Goal: Transaction & Acquisition: Purchase product/service

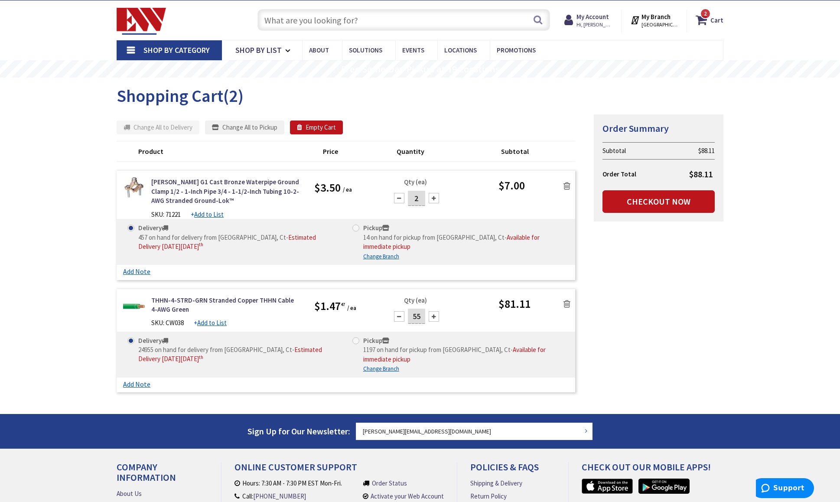
click at [652, 270] on div "Summary Order Summary Subtotal $88.11 Order Total $88.11 Checkout Now Some item…" at bounding box center [420, 255] width 620 height 283
drag, startPoint x: 352, startPoint y: 299, endPoint x: 318, endPoint y: 297, distance: 34.3
click at [318, 297] on div "$1.47 47 / ea" at bounding box center [345, 306] width 63 height 20
click at [350, 305] on small "/ ea" at bounding box center [351, 308] width 9 height 7
drag, startPoint x: 338, startPoint y: 298, endPoint x: 323, endPoint y: 297, distance: 14.8
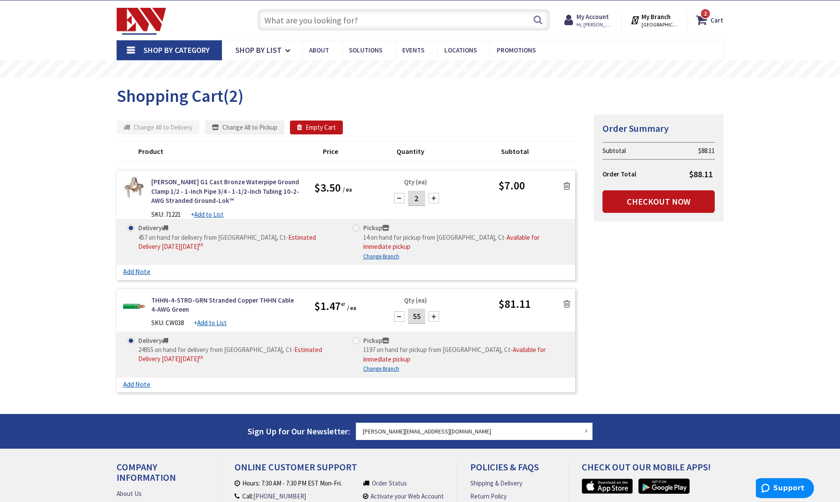
click at [327, 297] on div "$1.47 47 / ea" at bounding box center [345, 306] width 63 height 20
click at [356, 301] on div "$1.47 47 / ea" at bounding box center [345, 306] width 63 height 20
drag, startPoint x: 359, startPoint y: 300, endPoint x: 319, endPoint y: 296, distance: 40.6
click at [319, 296] on div "$1.47 47 / ea" at bounding box center [345, 306] width 63 height 20
click at [341, 301] on span "$1.47 47" at bounding box center [329, 306] width 31 height 19
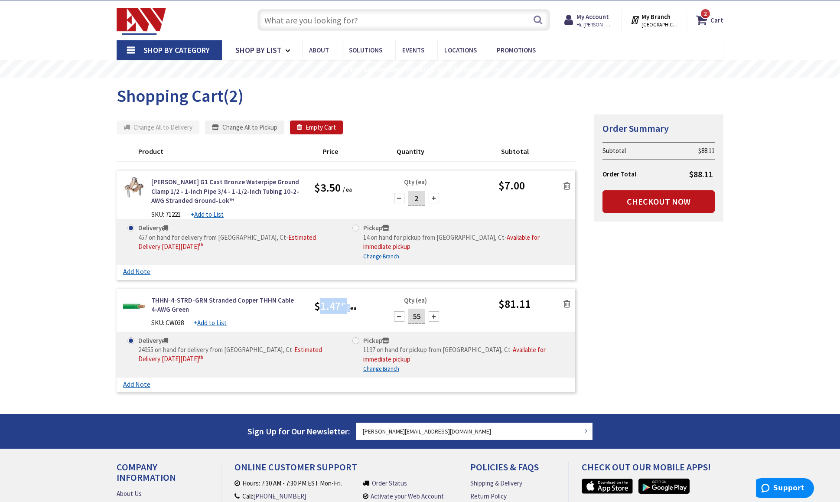
drag, startPoint x: 321, startPoint y: 295, endPoint x: 350, endPoint y: 301, distance: 30.1
click at [349, 301] on span "$1.47 47 / ea" at bounding box center [335, 306] width 42 height 14
click at [358, 303] on div "$1.47 47 / ea" at bounding box center [345, 306] width 63 height 20
click at [336, 298] on span "$1.47 47" at bounding box center [329, 306] width 31 height 19
drag, startPoint x: 328, startPoint y: 294, endPoint x: 369, endPoint y: 297, distance: 41.8
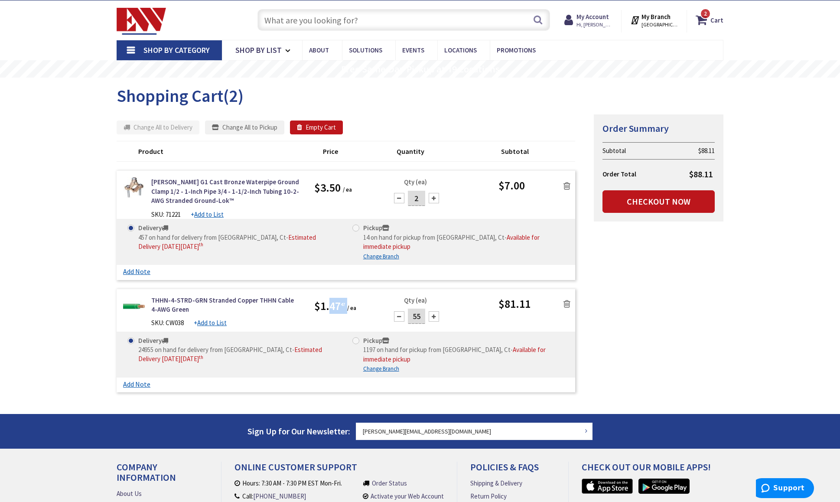
click at [360, 296] on div "$1.47 47 / ea" at bounding box center [345, 306] width 63 height 20
click at [389, 307] on div "Qty (ea) 55" at bounding box center [441, 314] width 114 height 36
click at [49, 303] on div "Skip to Content Toggle Nav Search 2 2 2 items Cart My Cart" at bounding box center [420, 306] width 840 height 613
click at [567, 300] on icon at bounding box center [567, 304] width 7 height 9
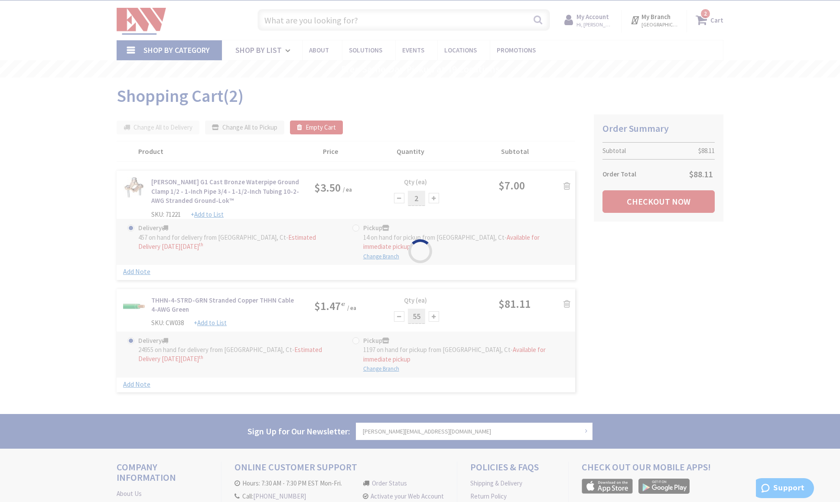
scroll to position [11, 0]
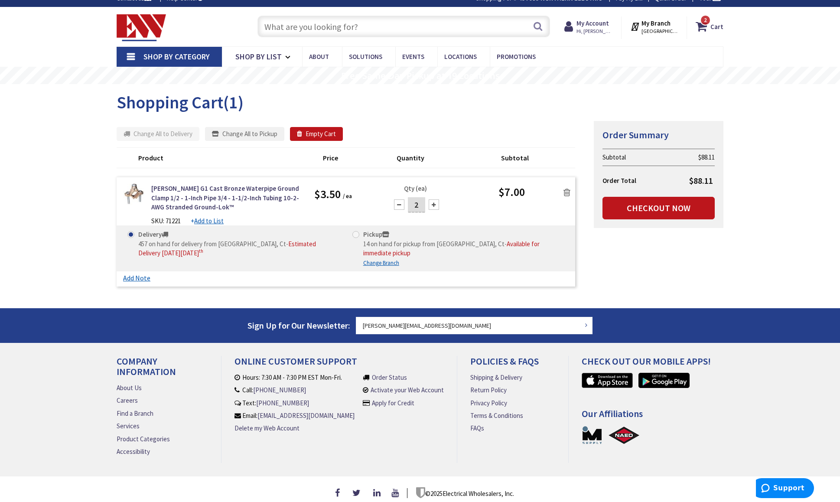
click at [567, 197] on link at bounding box center [567, 191] width 16 height 13
